Goal: Information Seeking & Learning: Learn about a topic

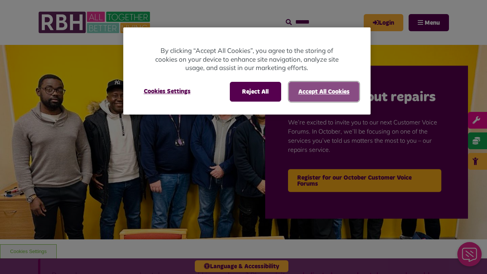
click at [323, 91] on button "Accept All Cookies" at bounding box center [324, 92] width 70 height 20
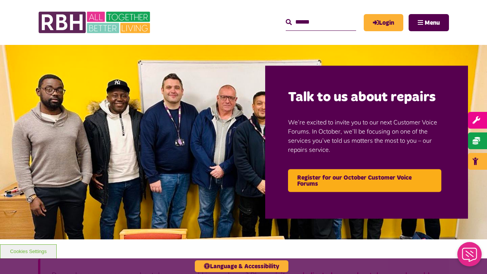
scroll to position [918, 0]
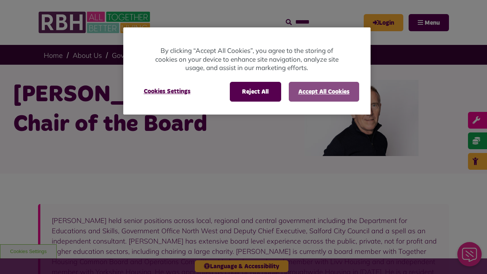
click at [323, 91] on button "Accept All Cookies" at bounding box center [324, 92] width 70 height 20
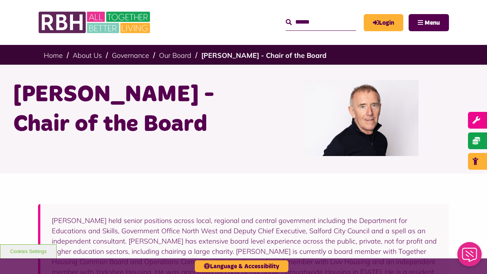
scroll to position [265, 0]
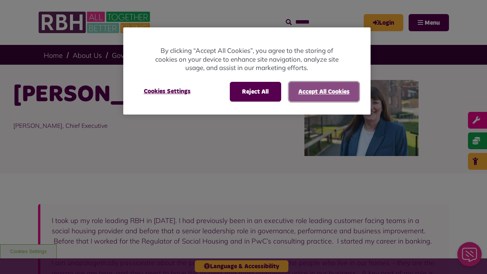
click at [323, 91] on button "Accept All Cookies" at bounding box center [324, 92] width 70 height 20
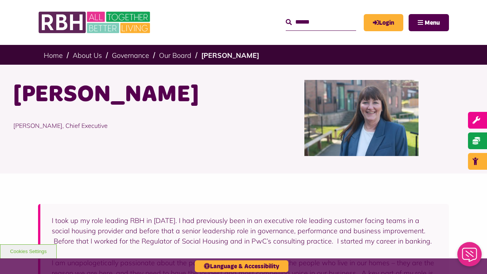
scroll to position [393, 0]
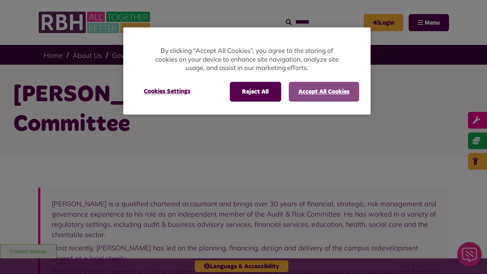
click at [323, 91] on button "Accept All Cookies" at bounding box center [324, 92] width 70 height 20
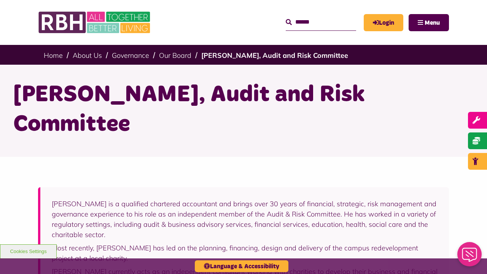
scroll to position [248, 0]
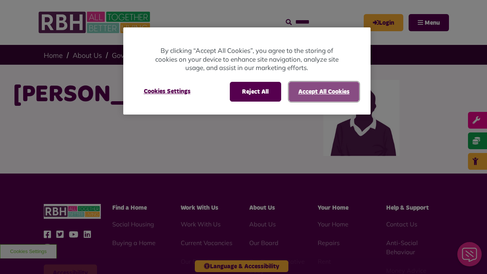
click at [323, 91] on button "Accept All Cookies" at bounding box center [324, 92] width 70 height 20
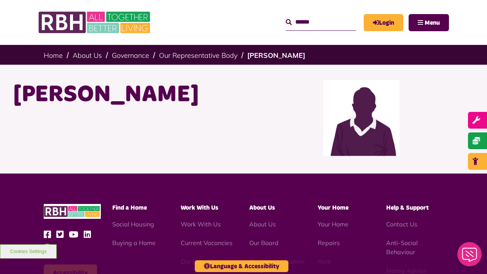
scroll to position [131, 0]
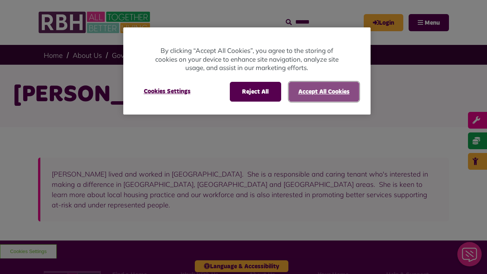
click at [323, 91] on button "Accept All Cookies" at bounding box center [324, 92] width 70 height 20
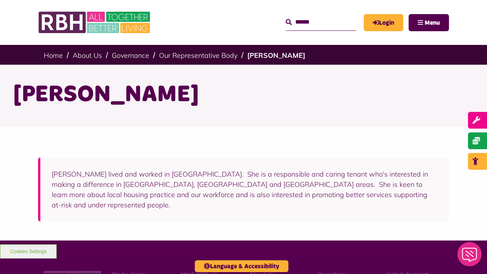
scroll to position [188, 0]
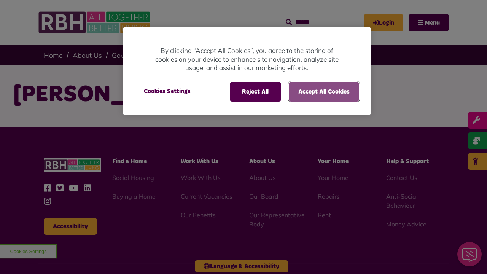
click at [323, 91] on button "Accept All Cookies" at bounding box center [324, 92] width 70 height 20
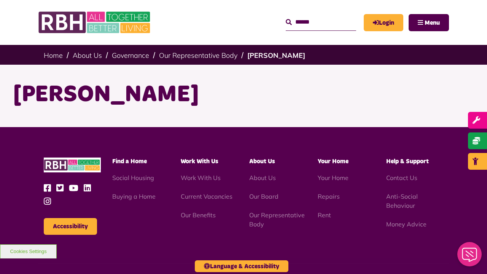
scroll to position [85, 0]
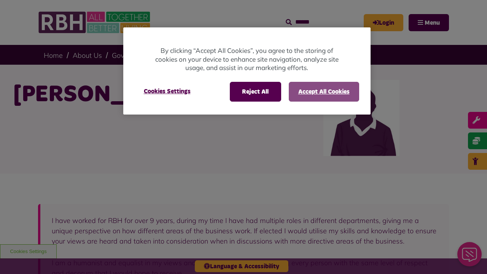
click at [323, 91] on button "Accept All Cookies" at bounding box center [324, 92] width 70 height 20
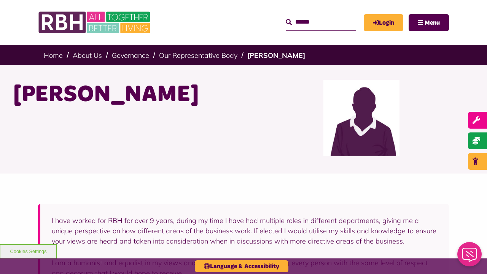
scroll to position [361, 0]
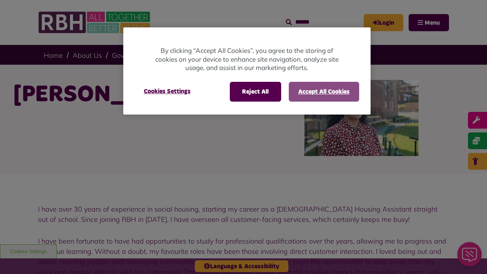
click at [323, 91] on button "Accept All Cookies" at bounding box center [324, 92] width 70 height 20
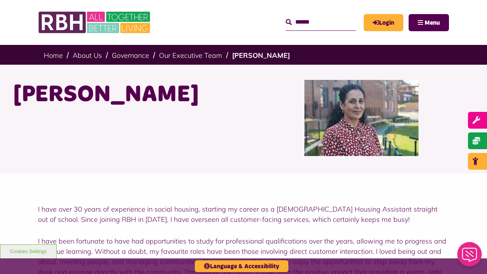
scroll to position [370, 0]
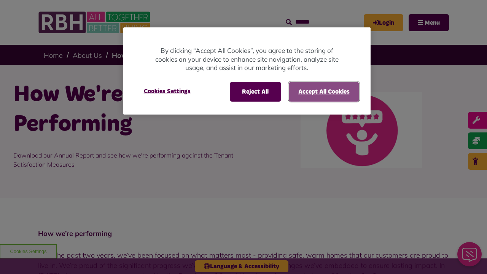
click at [323, 91] on button "Accept All Cookies" at bounding box center [324, 92] width 70 height 20
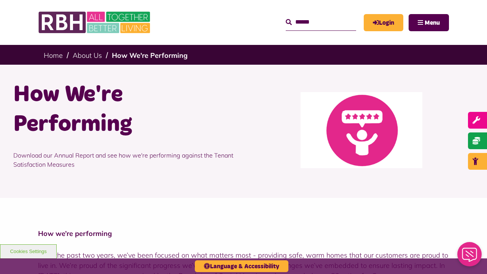
scroll to position [1322, 0]
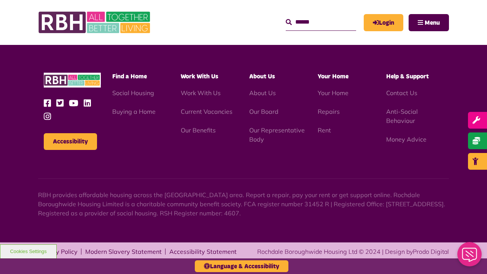
scroll to position [1322, 0]
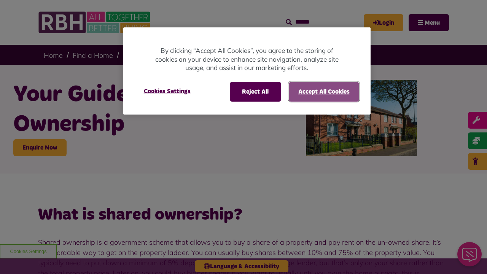
click at [323, 91] on button "Accept All Cookies" at bounding box center [324, 92] width 70 height 20
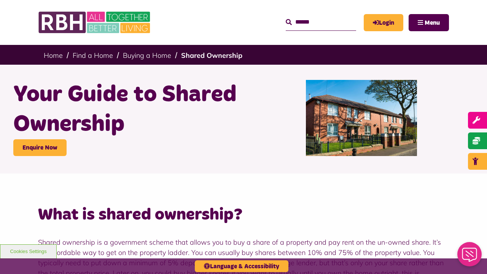
scroll to position [929, 0]
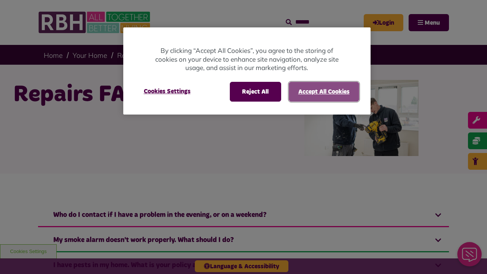
click at [323, 91] on button "Accept All Cookies" at bounding box center [324, 92] width 70 height 20
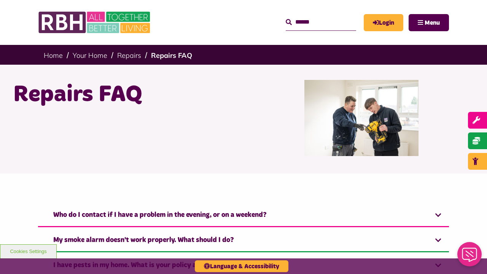
scroll to position [380, 0]
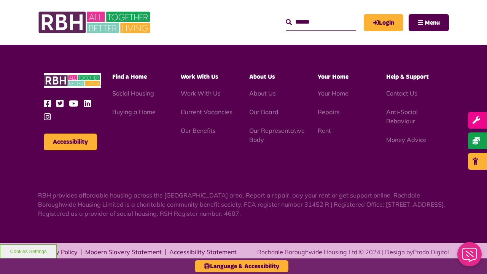
scroll to position [379, 0]
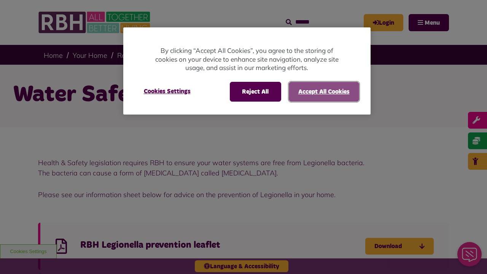
click at [323, 91] on button "Accept All Cookies" at bounding box center [324, 92] width 70 height 20
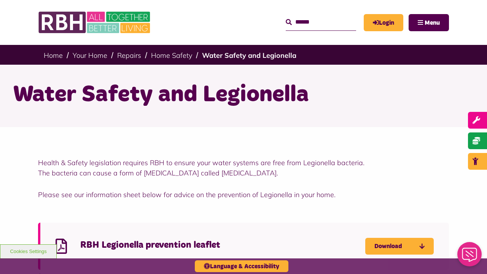
scroll to position [298, 0]
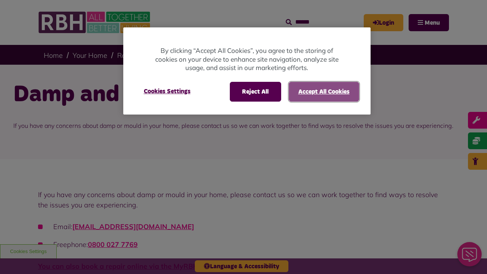
click at [323, 91] on button "Accept All Cookies" at bounding box center [324, 92] width 70 height 20
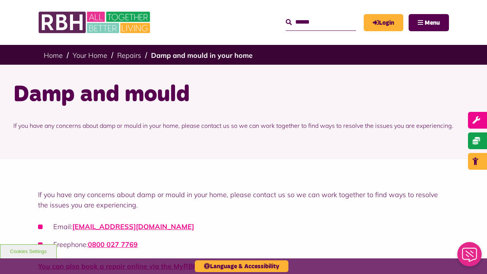
scroll to position [1679, 0]
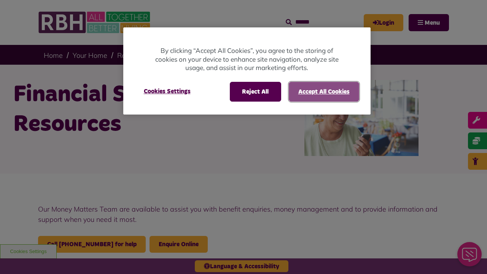
click at [323, 91] on button "Accept All Cookies" at bounding box center [324, 92] width 70 height 20
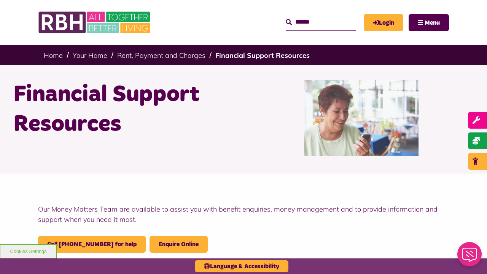
scroll to position [557, 0]
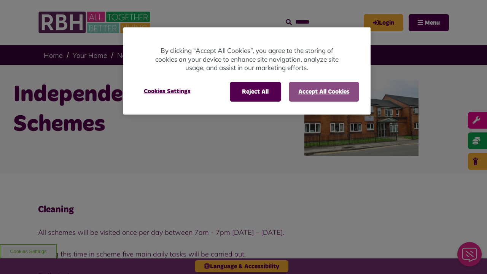
click at [323, 91] on button "Accept All Cookies" at bounding box center [324, 92] width 70 height 20
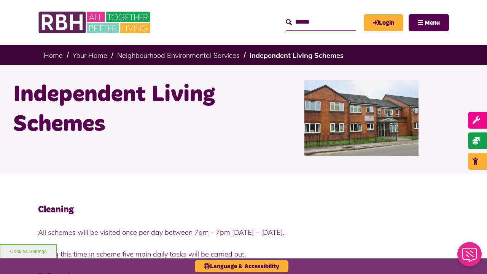
scroll to position [948, 0]
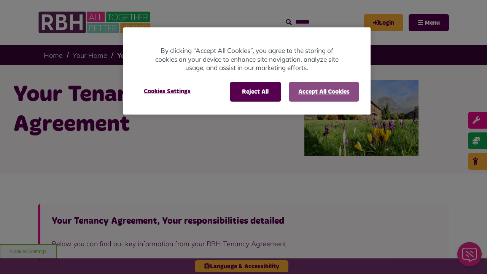
click at [323, 91] on button "Accept All Cookies" at bounding box center [324, 92] width 70 height 20
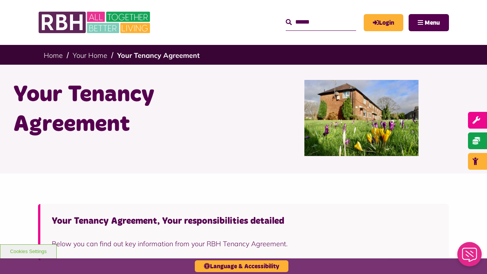
scroll to position [459, 0]
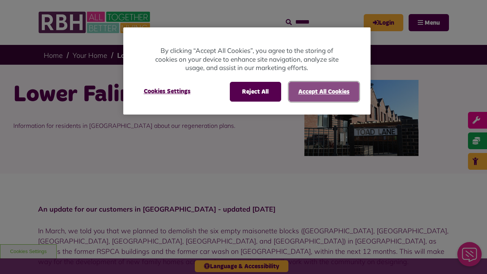
click at [323, 91] on button "Accept All Cookies" at bounding box center [324, 92] width 70 height 20
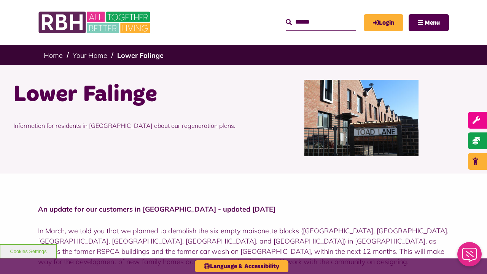
scroll to position [827, 0]
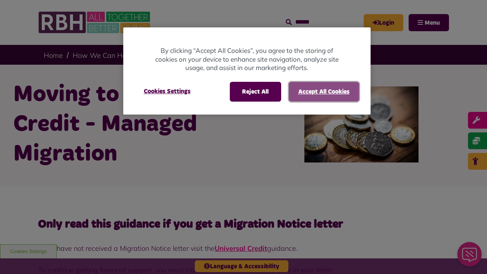
click at [323, 91] on button "Accept All Cookies" at bounding box center [324, 92] width 70 height 20
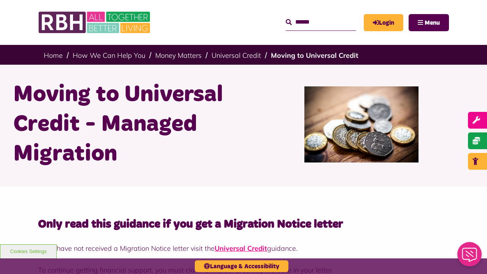
scroll to position [2056, 0]
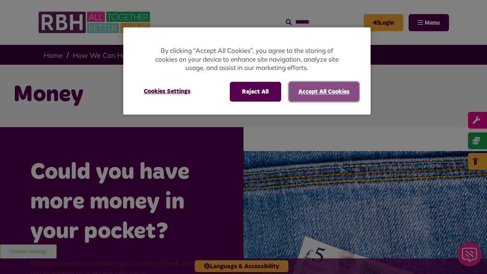
click at [323, 91] on button "Accept All Cookies" at bounding box center [324, 92] width 70 height 20
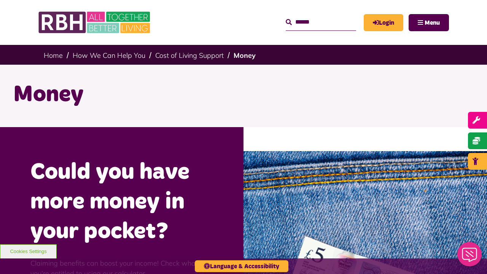
scroll to position [948, 0]
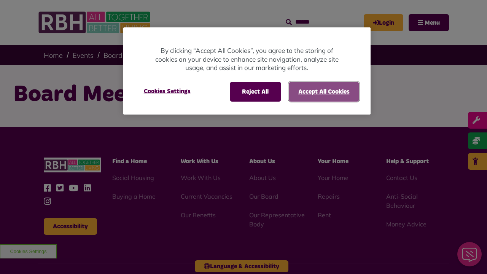
click at [323, 91] on button "Accept All Cookies" at bounding box center [324, 92] width 70 height 20
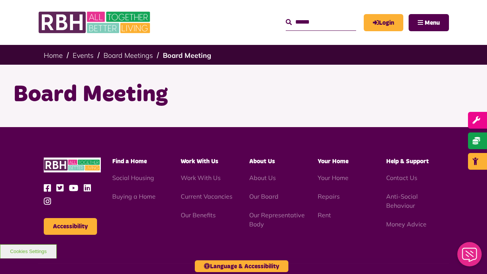
scroll to position [85, 0]
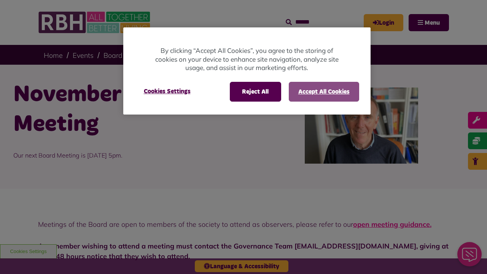
click at [323, 91] on button "Accept All Cookies" at bounding box center [324, 92] width 70 height 20
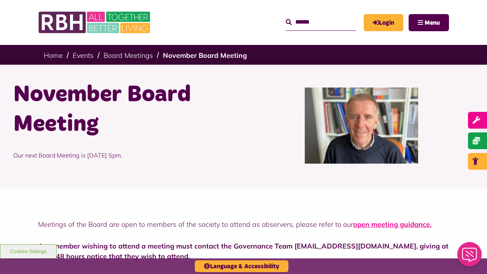
scroll to position [260, 0]
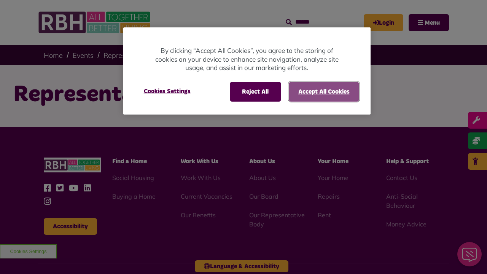
click at [323, 91] on button "Accept All Cookies" at bounding box center [324, 92] width 70 height 20
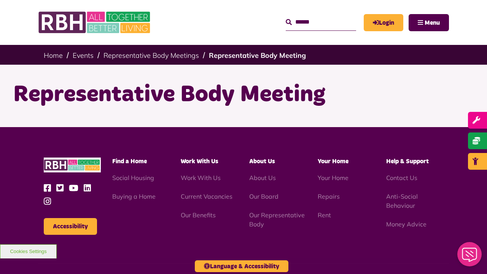
scroll to position [85, 0]
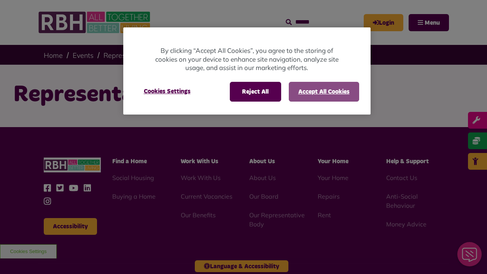
click at [323, 91] on button "Accept All Cookies" at bounding box center [324, 92] width 70 height 20
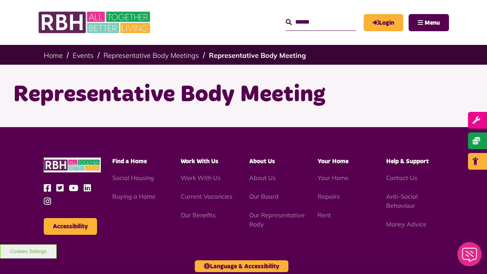
scroll to position [85, 0]
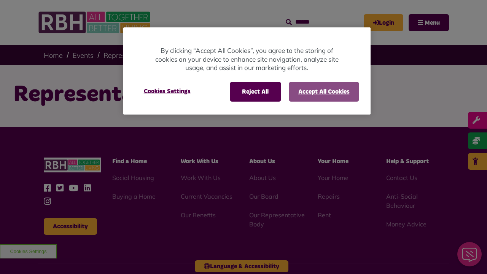
click at [323, 91] on button "Accept All Cookies" at bounding box center [324, 92] width 70 height 20
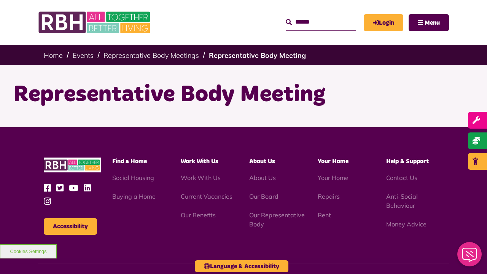
scroll to position [85, 0]
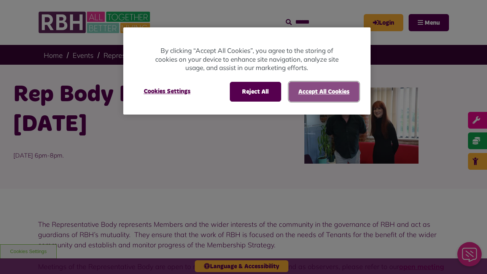
click at [323, 91] on button "Accept All Cookies" at bounding box center [324, 92] width 70 height 20
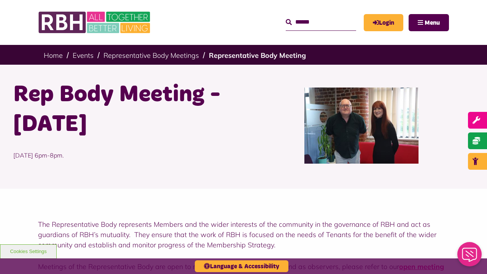
scroll to position [334, 0]
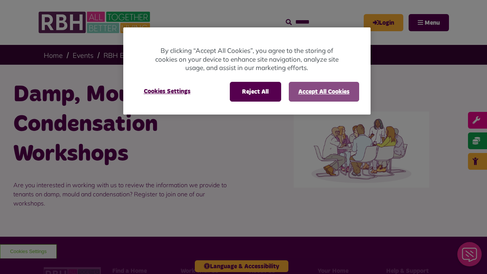
click at [323, 91] on button "Accept All Cookies" at bounding box center [324, 92] width 70 height 20
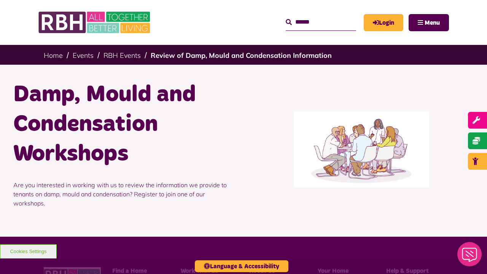
scroll to position [194, 0]
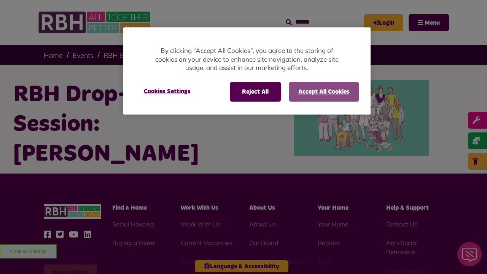
click at [323, 91] on button "Accept All Cookies" at bounding box center [324, 92] width 70 height 20
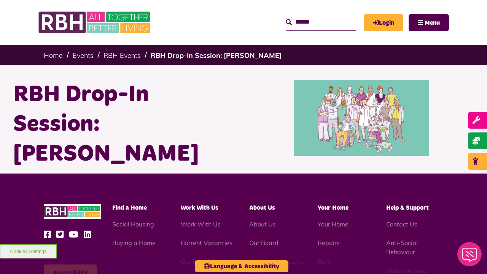
scroll to position [131, 0]
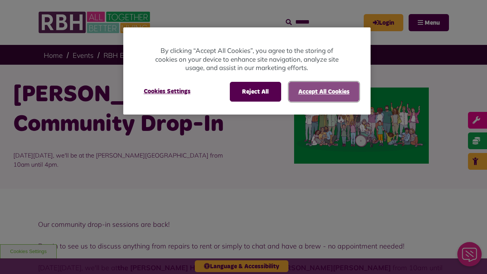
click at [323, 91] on button "Accept All Cookies" at bounding box center [324, 92] width 70 height 20
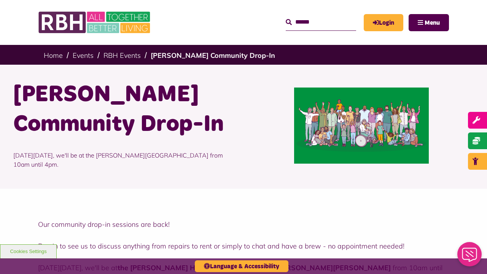
scroll to position [452, 0]
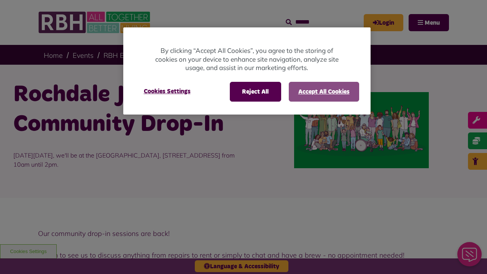
click at [323, 91] on button "Accept All Cookies" at bounding box center [324, 92] width 70 height 20
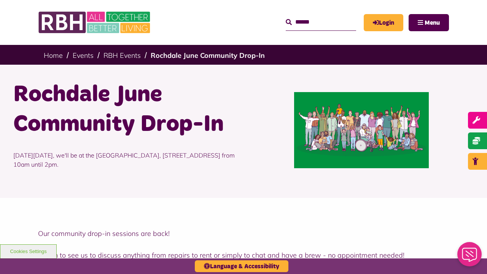
scroll to position [461, 0]
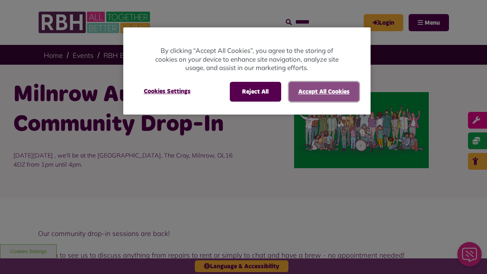
click at [323, 91] on button "Accept All Cookies" at bounding box center [324, 92] width 70 height 20
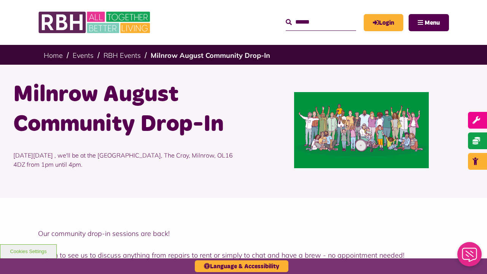
scroll to position [471, 0]
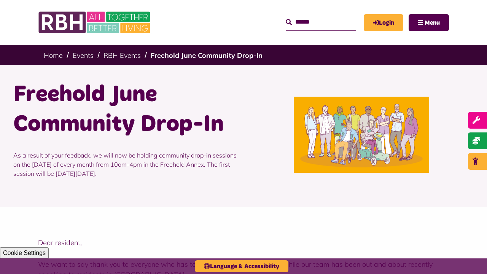
scroll to position [428, 0]
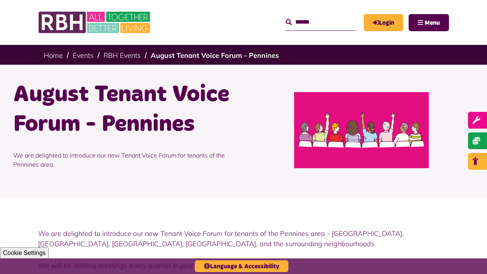
scroll to position [452, 0]
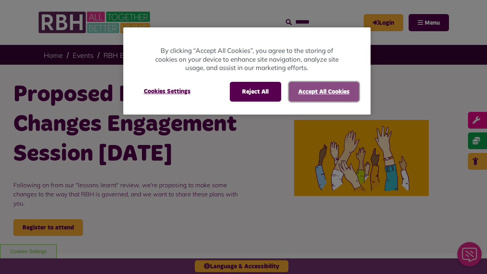
click at [323, 91] on button "Accept All Cookies" at bounding box center [324, 92] width 70 height 20
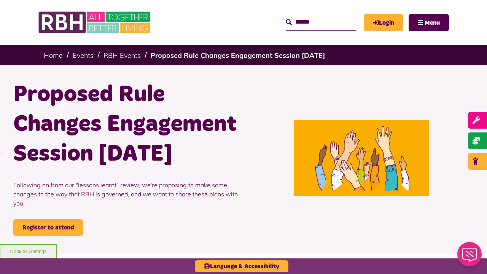
scroll to position [496, 0]
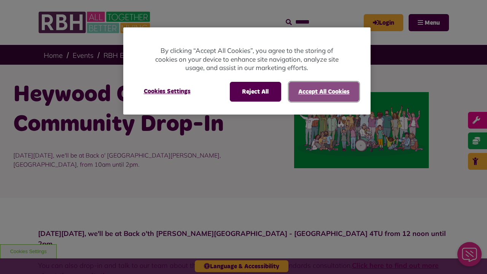
click at [323, 91] on button "Accept All Cookies" at bounding box center [324, 92] width 70 height 20
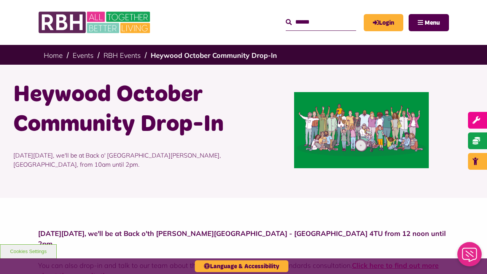
scroll to position [404, 0]
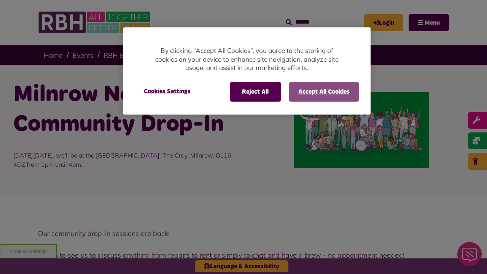
click at [323, 91] on button "Accept All Cookies" at bounding box center [324, 92] width 70 height 20
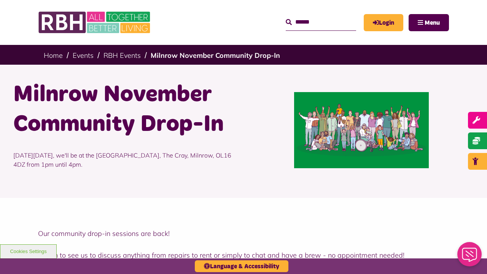
scroll to position [280, 0]
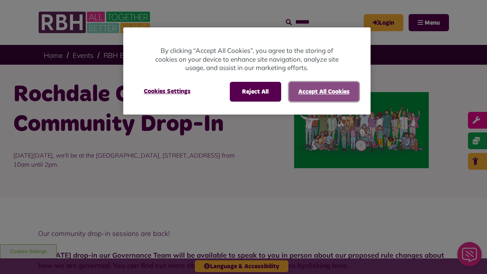
click at [323, 91] on button "Accept All Cookies" at bounding box center [324, 92] width 70 height 20
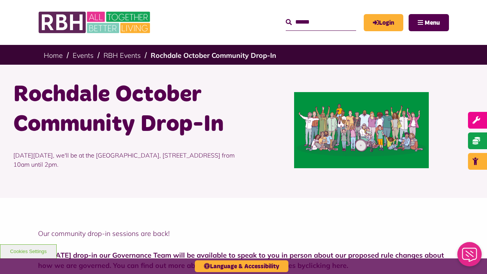
scroll to position [493, 0]
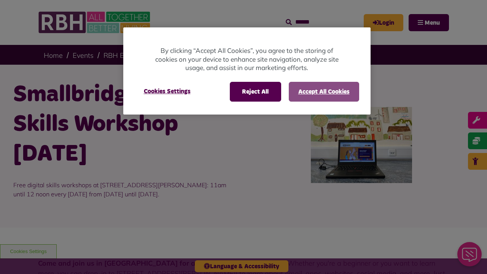
click at [323, 91] on button "Accept All Cookies" at bounding box center [324, 92] width 70 height 20
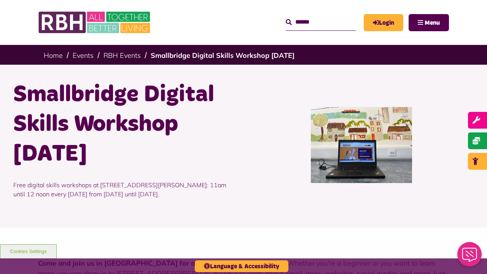
scroll to position [486, 0]
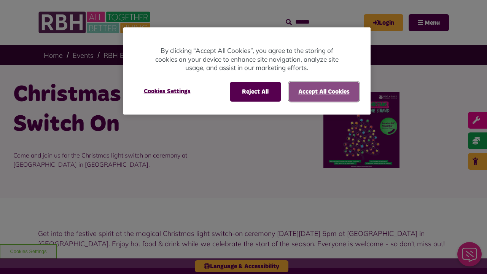
click at [323, 91] on button "Accept All Cookies" at bounding box center [324, 92] width 70 height 20
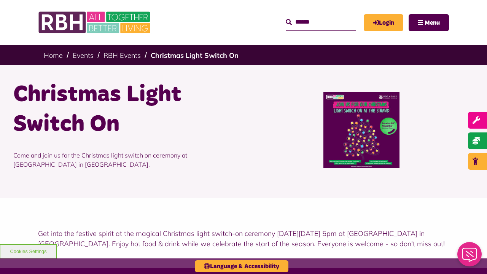
scroll to position [226, 0]
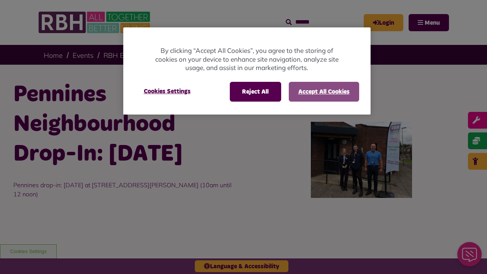
click at [323, 91] on button "Accept All Cookies" at bounding box center [324, 92] width 70 height 20
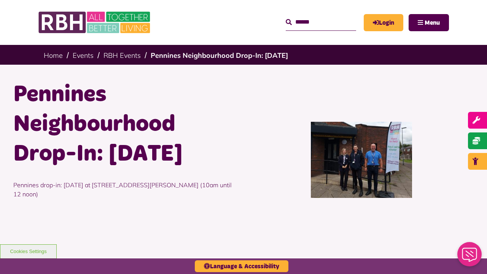
scroll to position [391, 0]
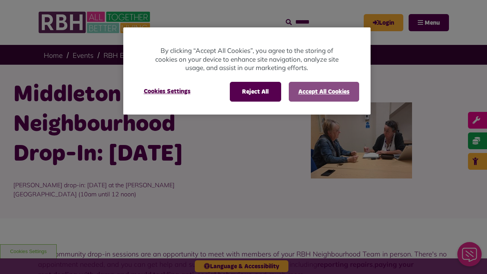
click at [323, 91] on button "Accept All Cookies" at bounding box center [324, 92] width 70 height 20
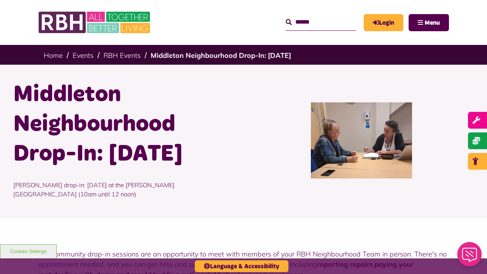
scroll to position [342, 0]
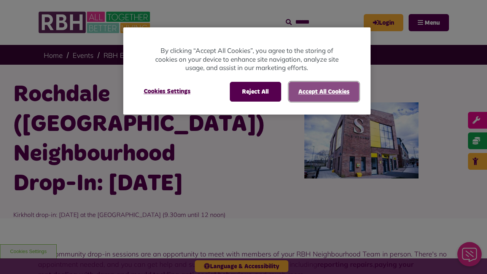
click at [323, 91] on button "Accept All Cookies" at bounding box center [324, 92] width 70 height 20
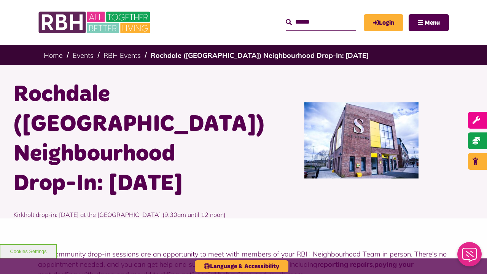
scroll to position [374, 0]
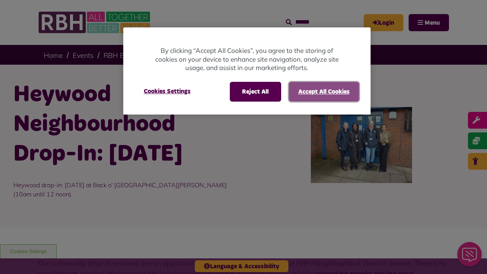
click at [323, 91] on button "Accept All Cookies" at bounding box center [324, 92] width 70 height 20
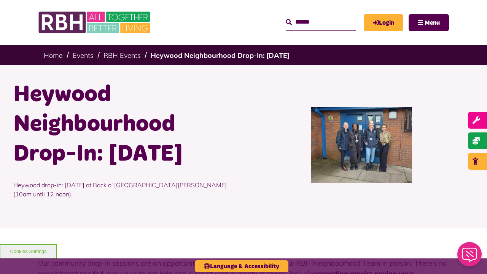
scroll to position [351, 0]
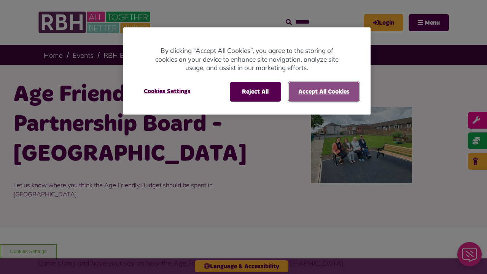
click at [323, 91] on button "Accept All Cookies" at bounding box center [324, 92] width 70 height 20
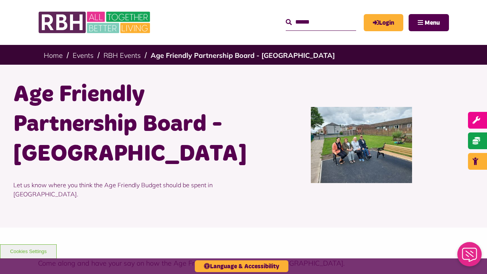
scroll to position [288, 0]
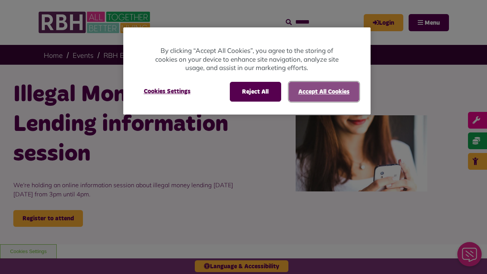
click at [323, 91] on button "Accept All Cookies" at bounding box center [324, 92] width 70 height 20
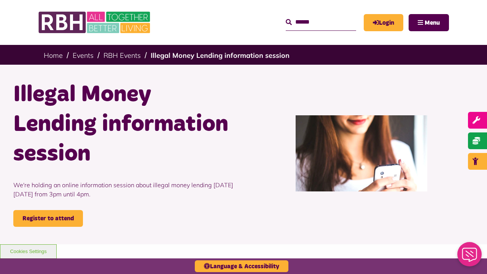
scroll to position [414, 0]
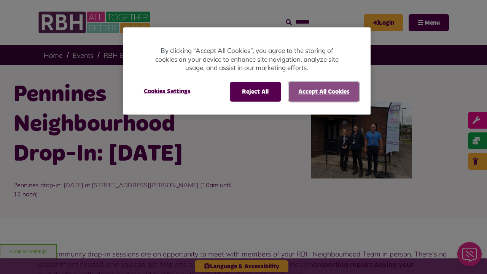
click at [323, 91] on button "Accept All Cookies" at bounding box center [324, 92] width 70 height 20
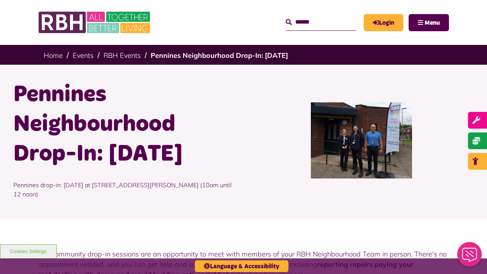
scroll to position [342, 0]
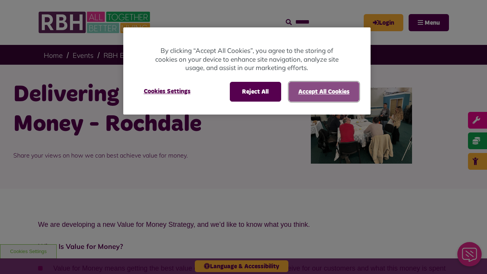
click at [323, 91] on button "Accept All Cookies" at bounding box center [324, 92] width 70 height 20
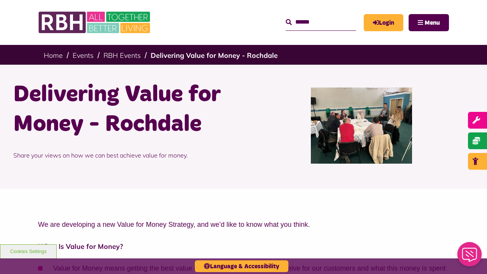
scroll to position [606, 0]
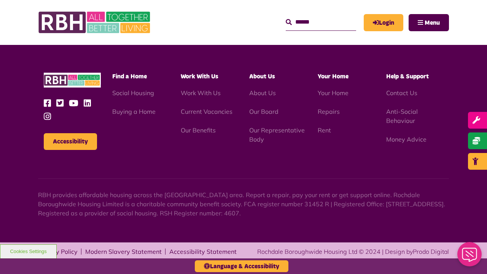
scroll to position [606, 0]
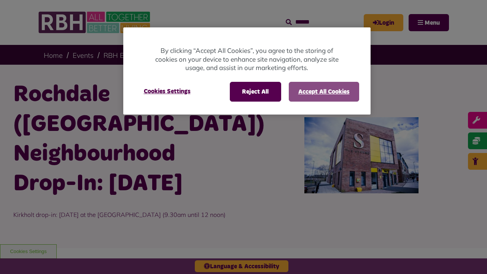
click at [323, 91] on button "Accept All Cookies" at bounding box center [324, 92] width 70 height 20
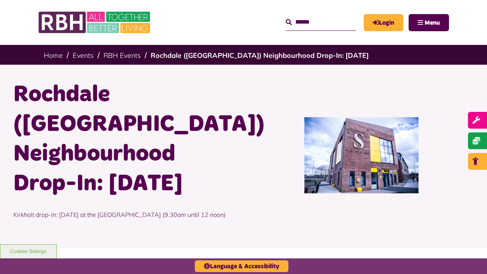
scroll to position [372, 0]
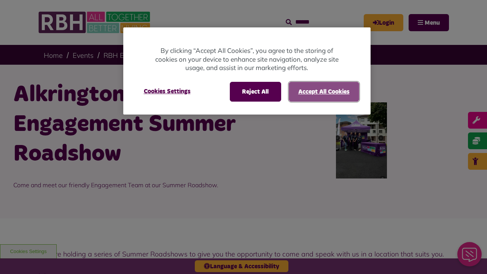
click at [323, 91] on button "Accept All Cookies" at bounding box center [324, 92] width 70 height 20
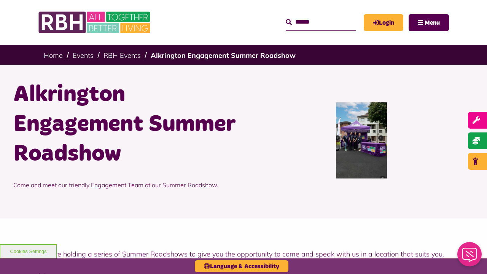
scroll to position [546, 0]
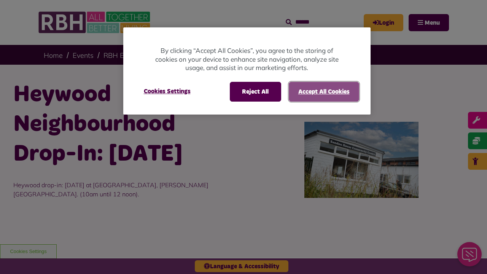
click at [323, 91] on button "Accept All Cookies" at bounding box center [324, 92] width 70 height 20
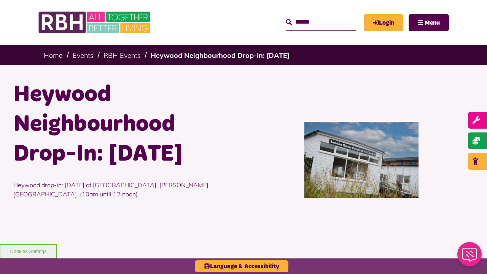
scroll to position [381, 0]
